Goal: Task Accomplishment & Management: Manage account settings

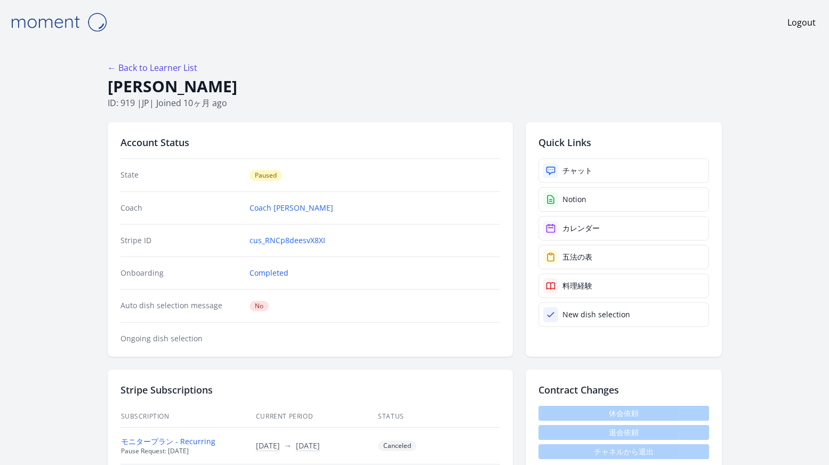
scroll to position [1847, 0]
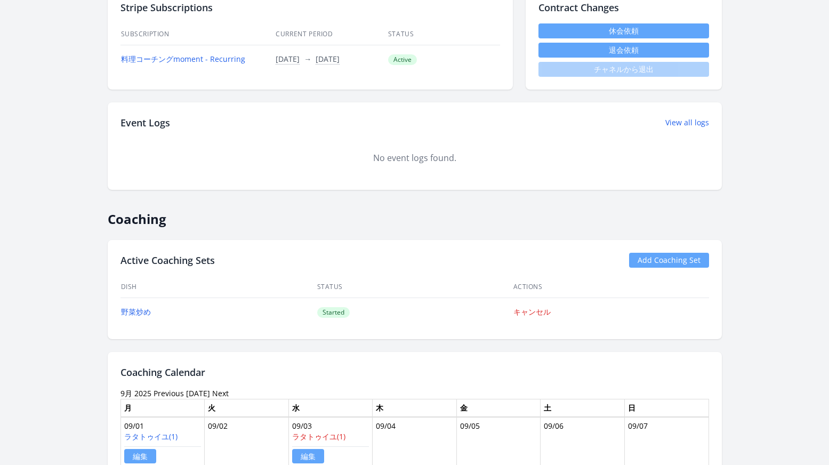
scroll to position [626, 0]
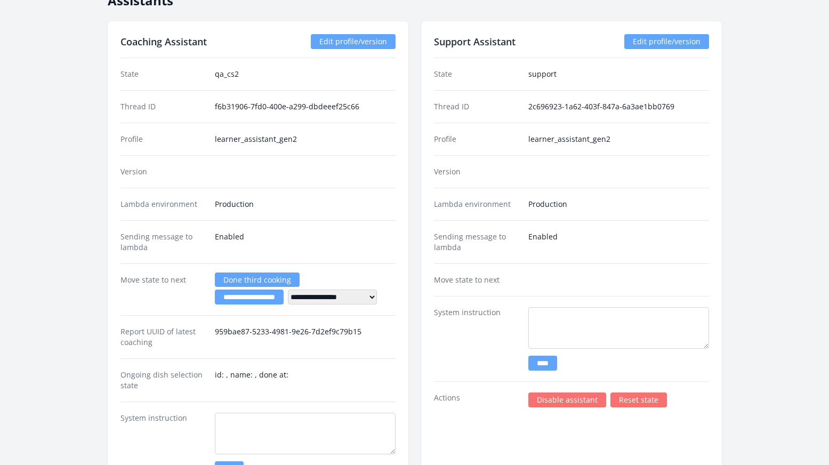
scroll to position [1590, 0]
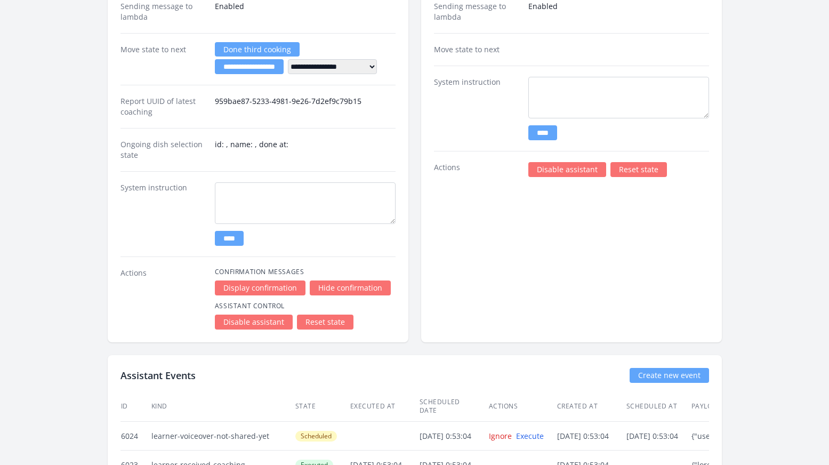
click at [570, 171] on link "Disable assistant" at bounding box center [567, 169] width 78 height 15
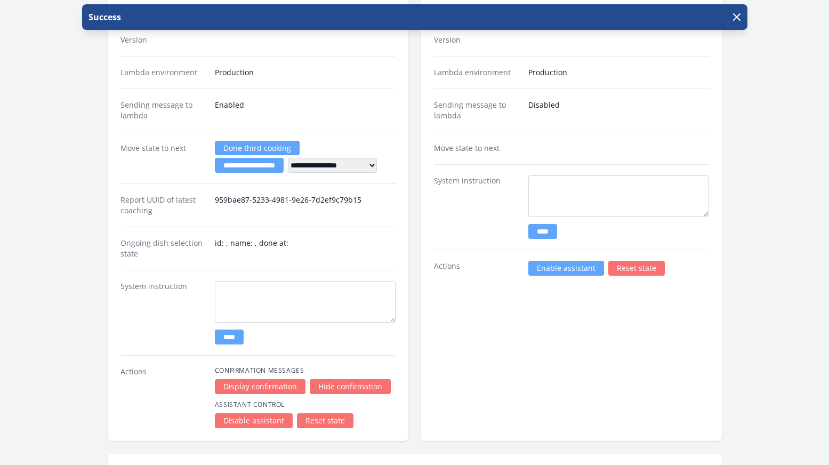
scroll to position [1559, 0]
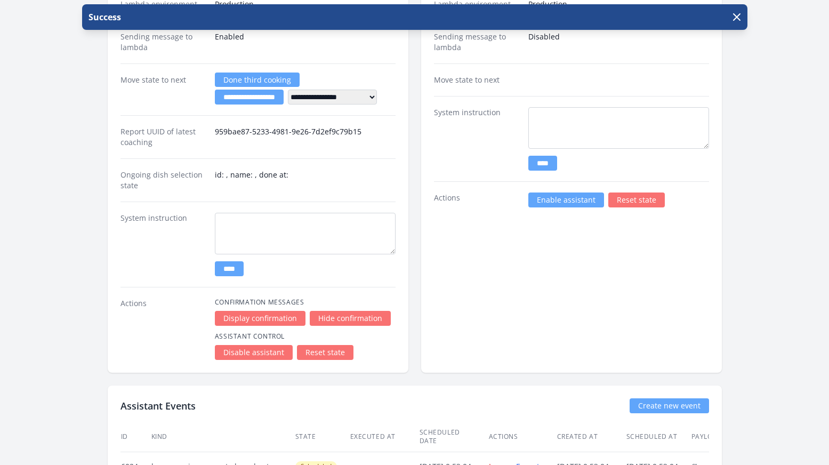
click at [239, 354] on link "Disable assistant" at bounding box center [254, 352] width 78 height 15
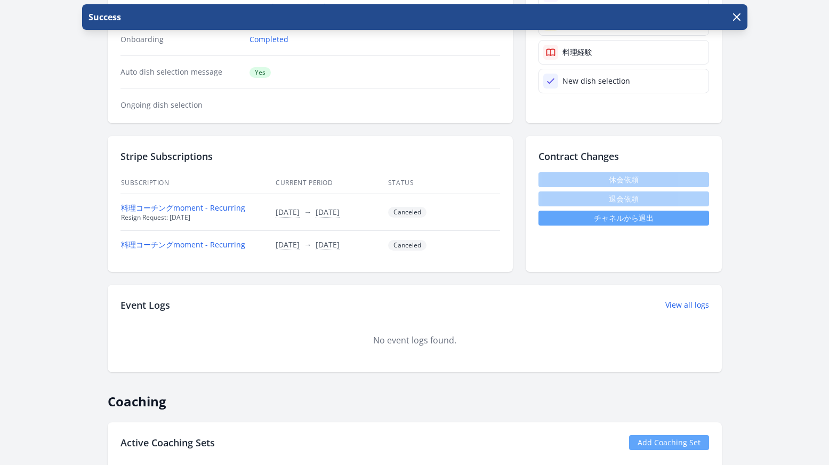
scroll to position [224, 0]
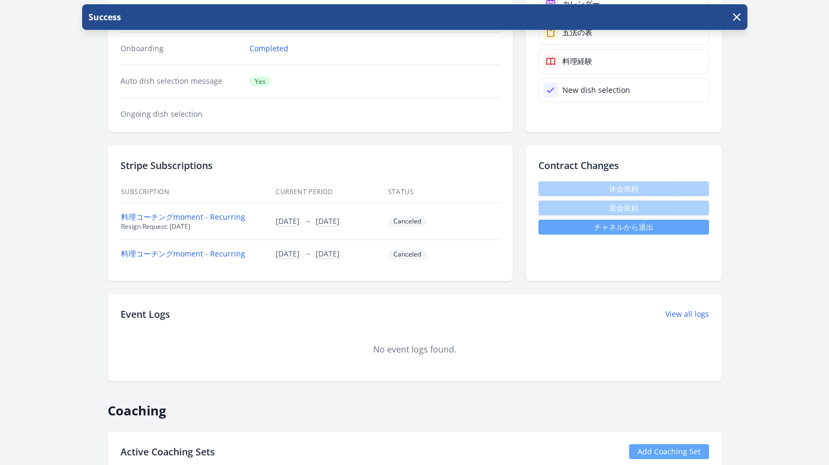
click at [581, 222] on link "チャネルから退出" at bounding box center [623, 227] width 171 height 15
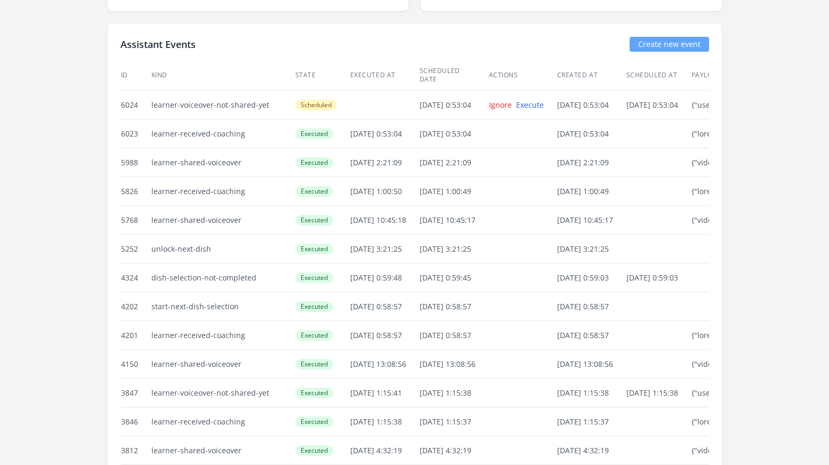
scroll to position [1854, 0]
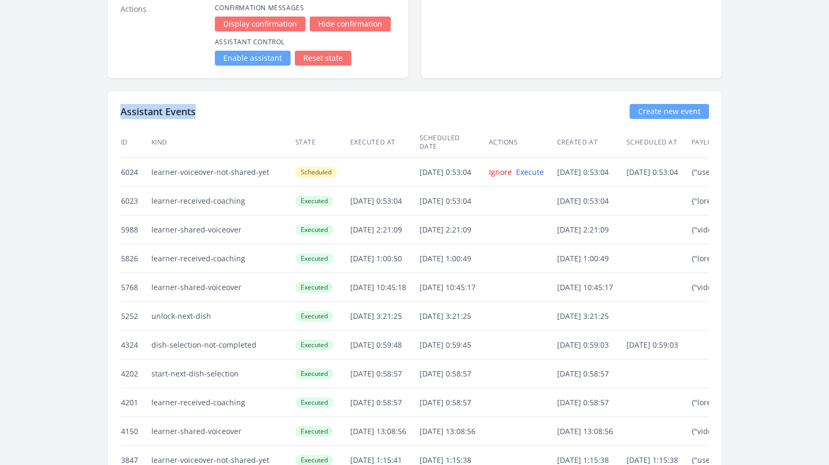
drag, startPoint x: 209, startPoint y: 115, endPoint x: 122, endPoint y: 109, distance: 87.6
click at [122, 109] on div "Assistant Events Create new event" at bounding box center [414, 111] width 589 height 15
copy h2 "Assistant Events"
click at [511, 167] on link "Ignore" at bounding box center [500, 172] width 23 height 10
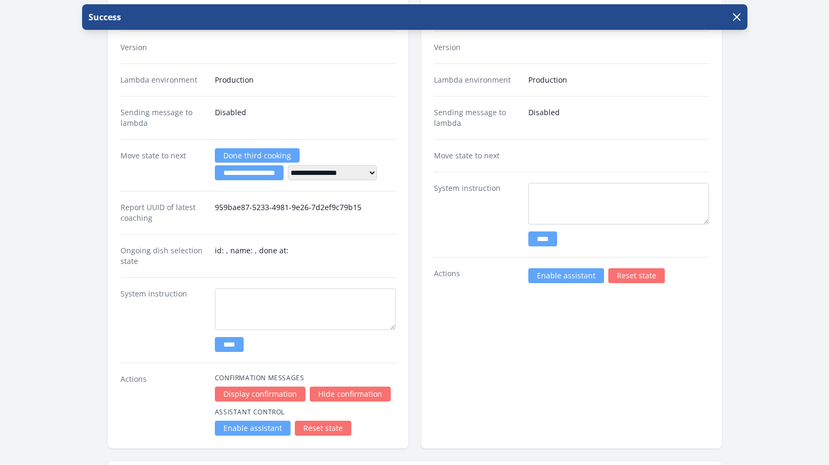
scroll to position [1711, 0]
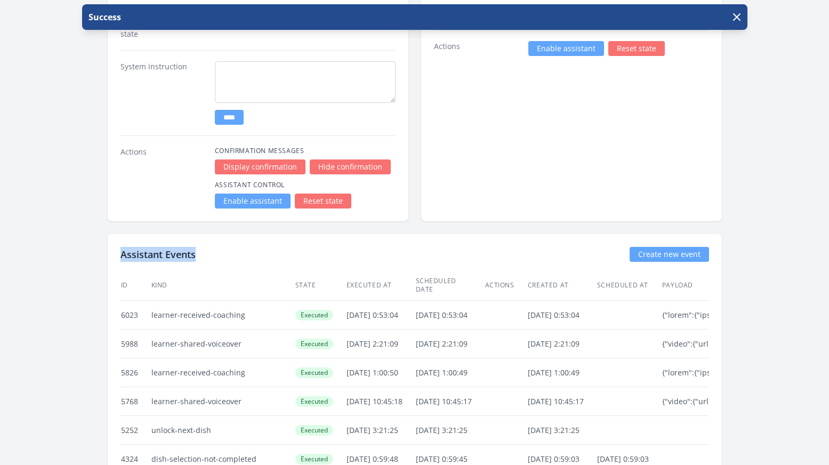
drag, startPoint x: 210, startPoint y: 259, endPoint x: 114, endPoint y: 256, distance: 96.0
copy h2 "Assistant Events"
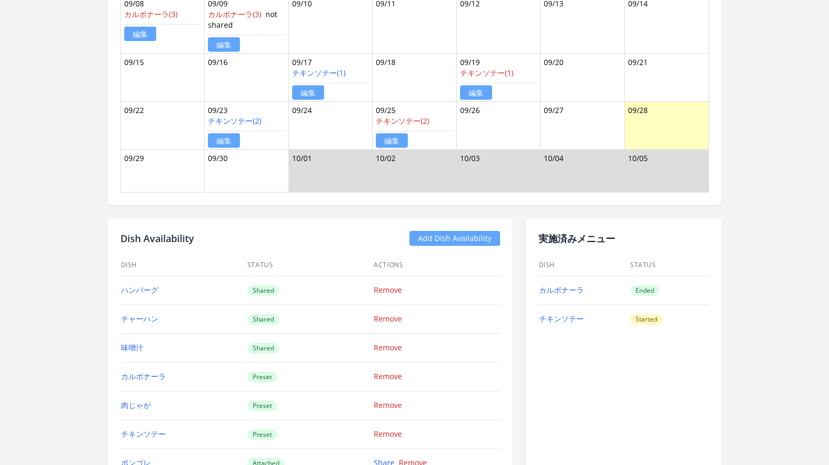
scroll to position [1218, 0]
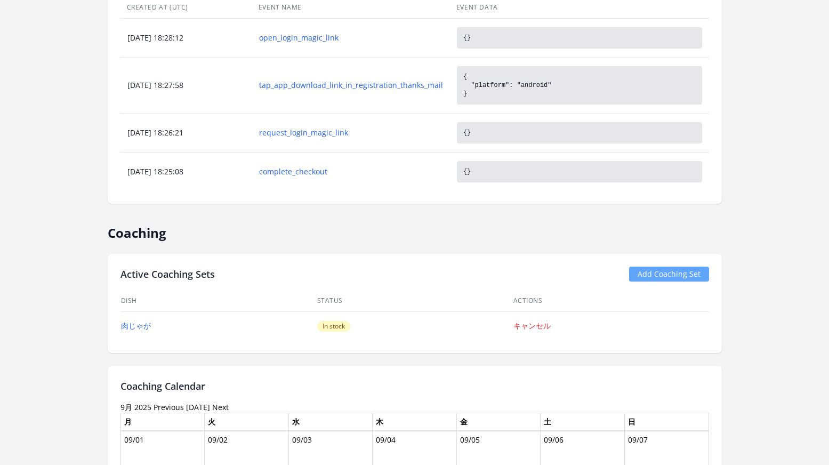
scroll to position [770, 0]
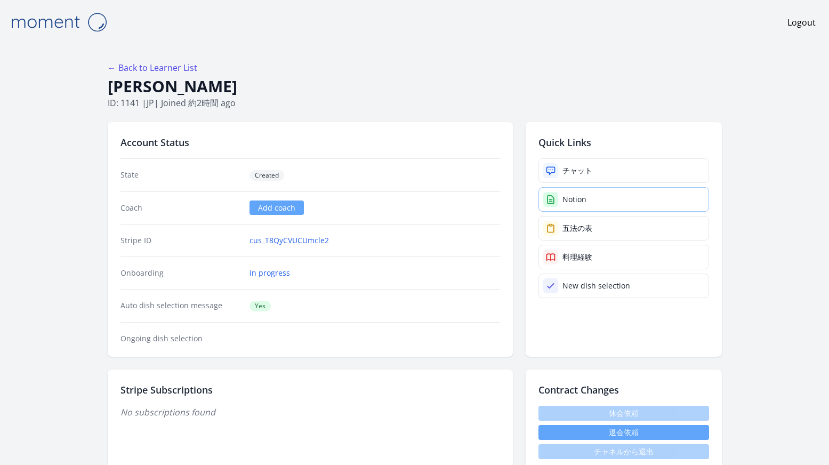
click at [583, 200] on div "Notion" at bounding box center [574, 199] width 24 height 11
click at [566, 204] on div "Notion" at bounding box center [574, 199] width 24 height 11
click at [565, 209] on link "Notion" at bounding box center [623, 199] width 171 height 25
